Goal: Find specific page/section: Find specific page/section

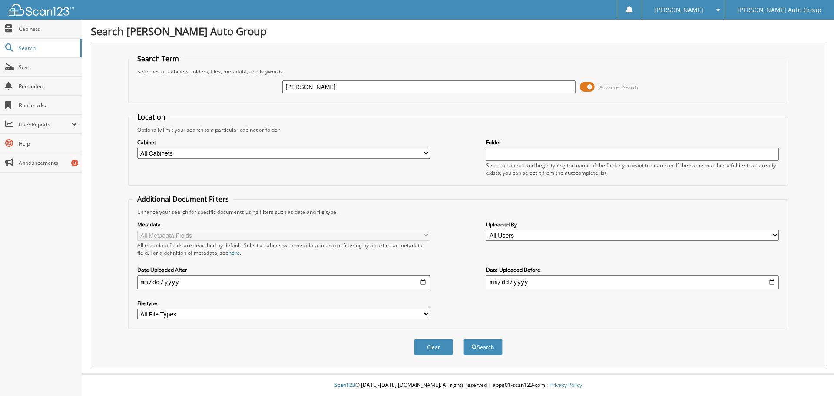
type input "[PERSON_NAME]"
click at [463, 339] on button "Search" at bounding box center [482, 347] width 39 height 16
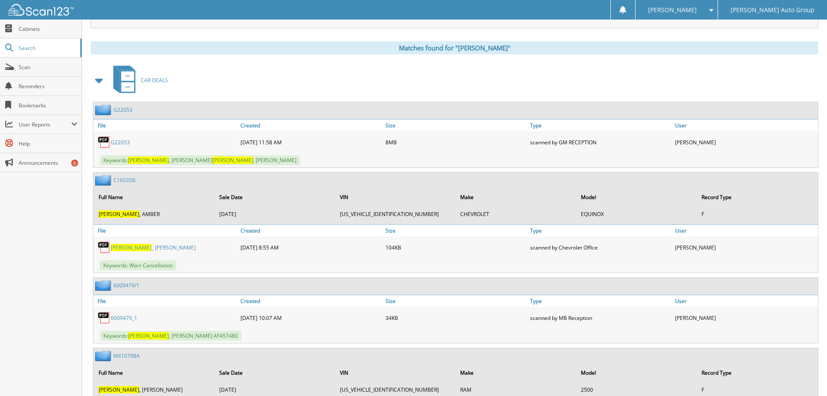
scroll to position [304, 0]
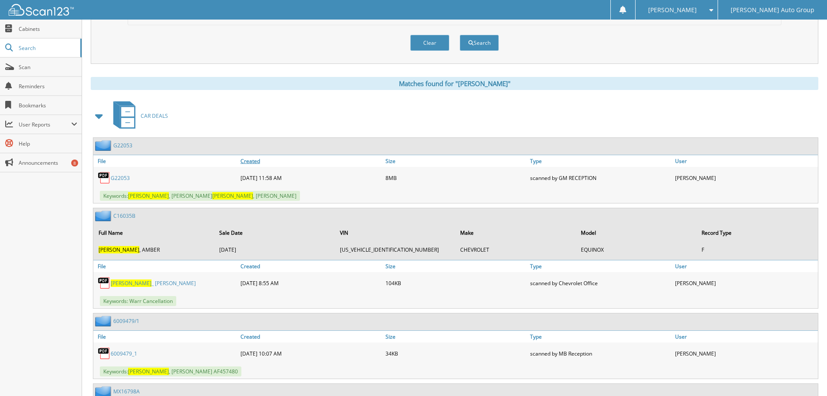
click at [251, 162] on link "Created" at bounding box center [310, 161] width 145 height 12
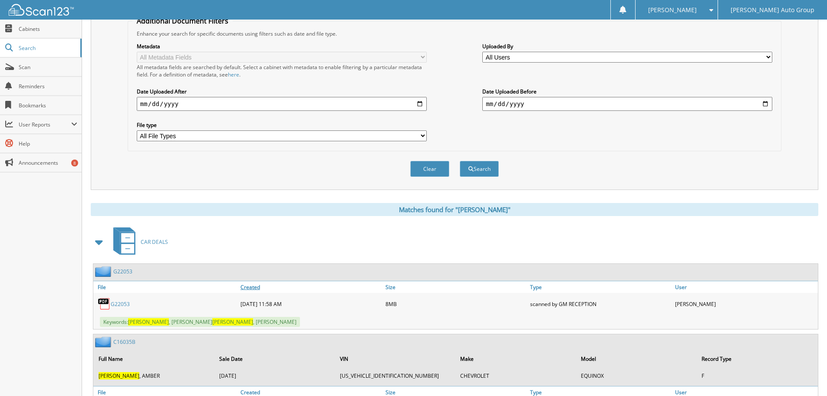
scroll to position [174, 0]
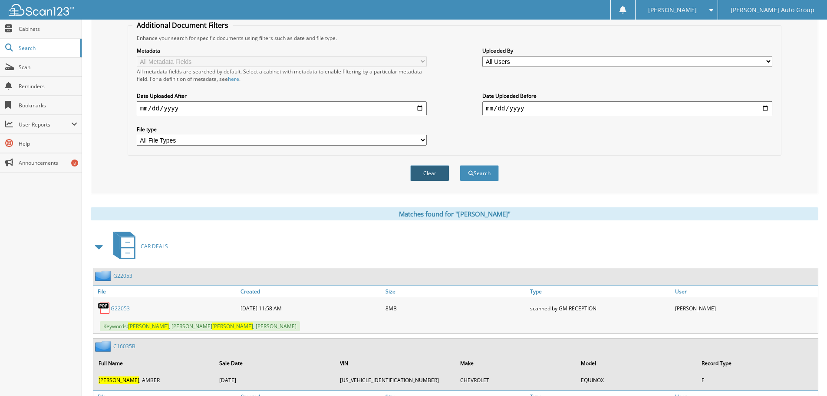
click at [428, 175] on button "Clear" at bounding box center [429, 173] width 39 height 16
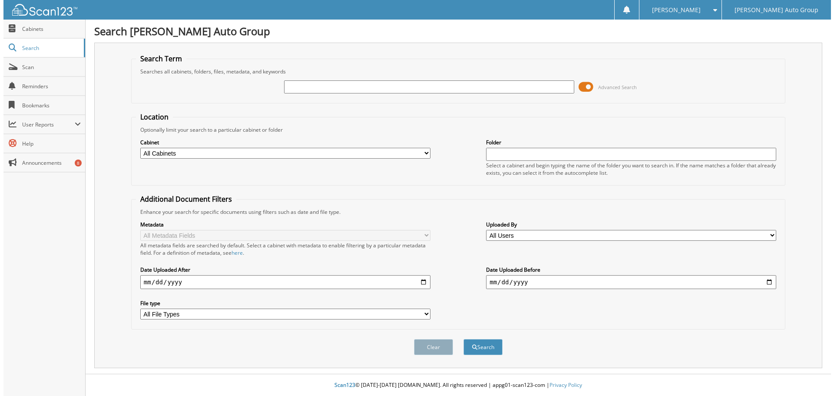
scroll to position [0, 0]
drag, startPoint x: 311, startPoint y: 88, endPoint x: 318, endPoint y: 90, distance: 6.7
click at [311, 88] on input "text" at bounding box center [428, 86] width 293 height 13
type input "S"
type input "154072"
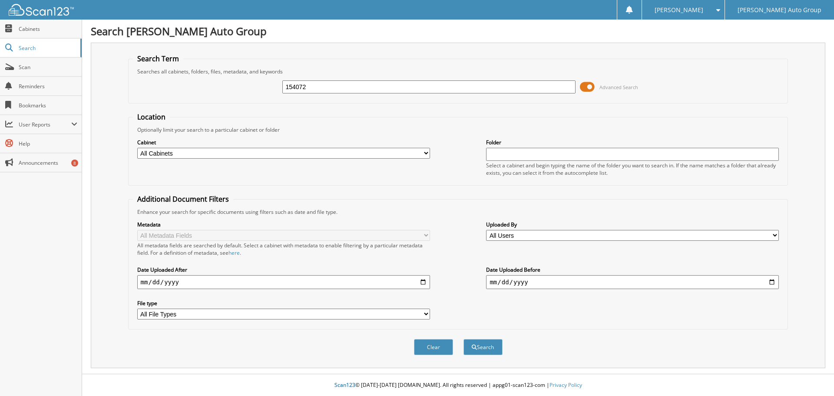
click at [463, 339] on button "Search" at bounding box center [482, 347] width 39 height 16
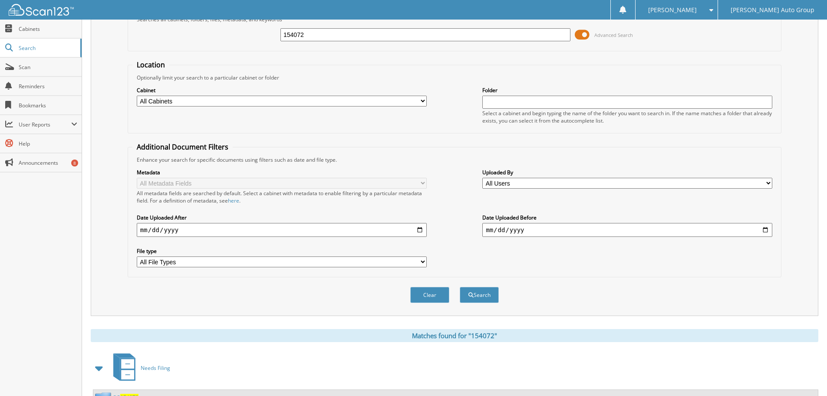
scroll to position [90, 0]
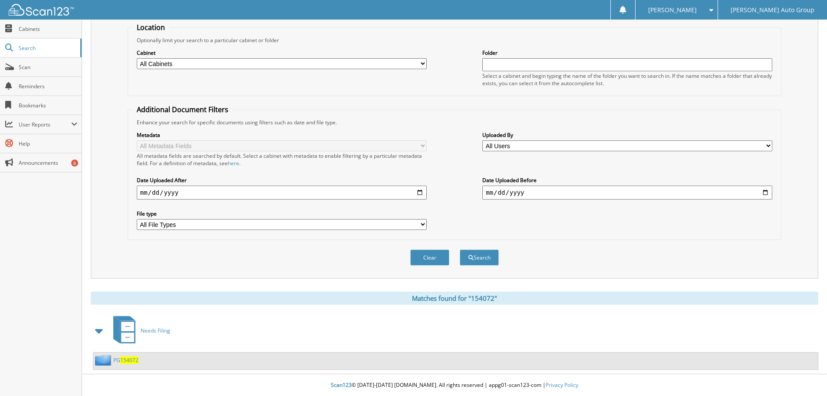
click at [126, 360] on span "154072" at bounding box center [129, 359] width 18 height 7
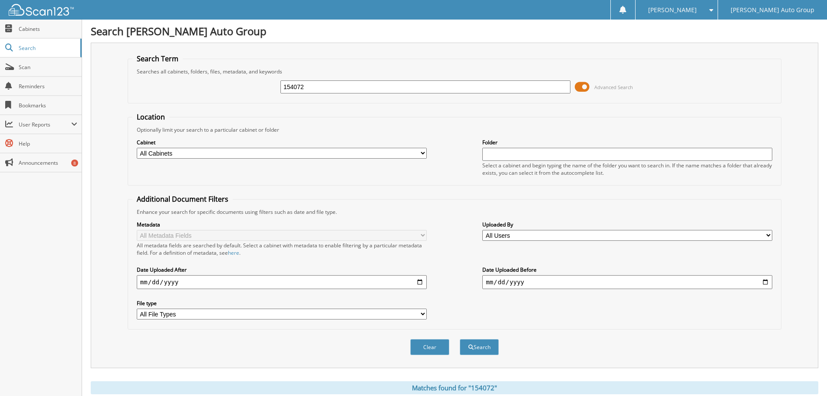
drag, startPoint x: 314, startPoint y: 87, endPoint x: 163, endPoint y: 70, distance: 152.5
click at [167, 71] on fieldset "Search Term Searches all cabinets, folders, files, metadata, and keywords 15407…" at bounding box center [455, 79] width 654 height 50
type input "SF368526"
click at [460, 339] on button "Search" at bounding box center [479, 347] width 39 height 16
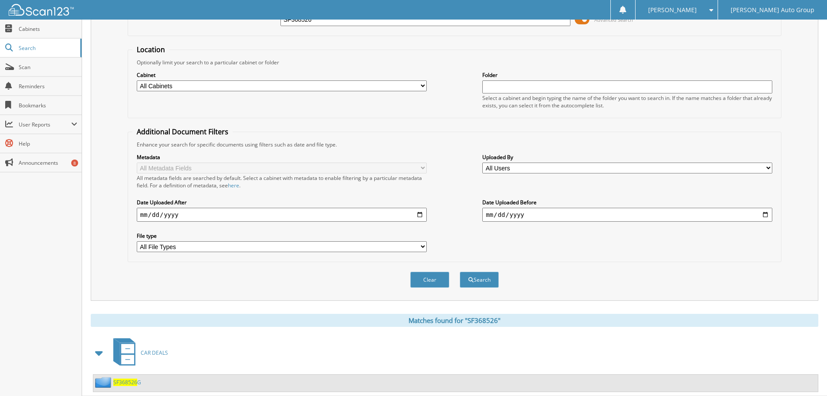
scroll to position [90, 0]
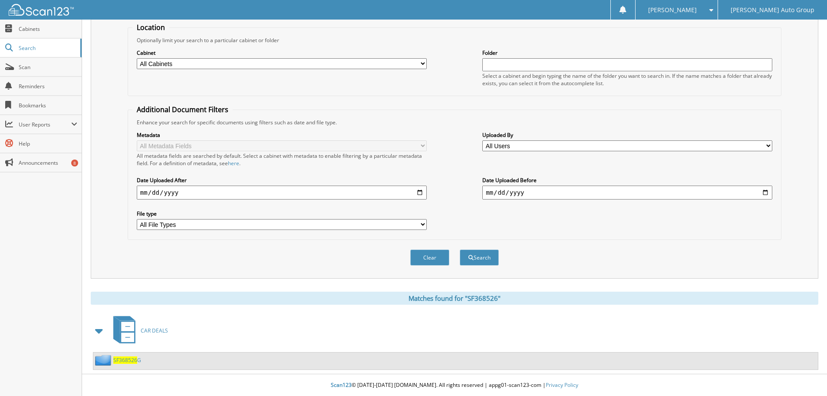
click at [127, 362] on span "SF368526" at bounding box center [125, 359] width 24 height 7
